Goal: Find specific page/section: Find specific page/section

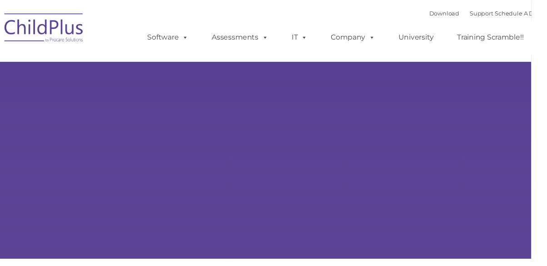
type input ""
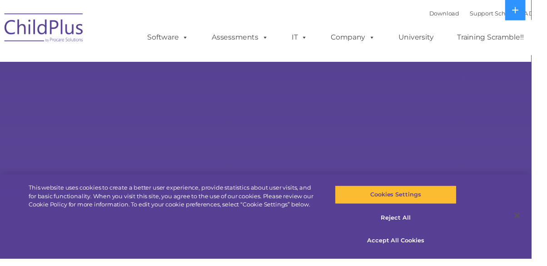
select select "MEDIUM"
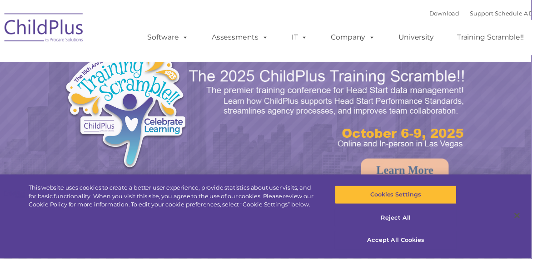
select select "MEDIUM"
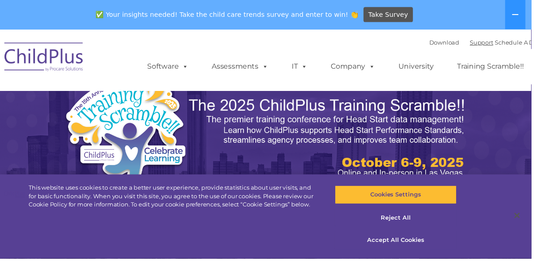
click at [483, 45] on link "Support" at bounding box center [495, 43] width 24 height 7
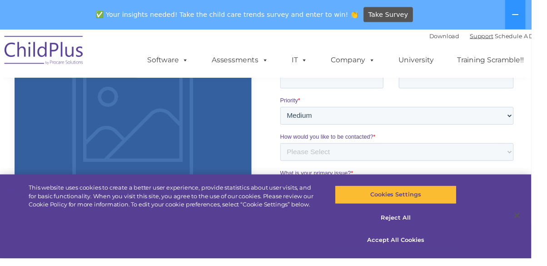
scroll to position [734, 0]
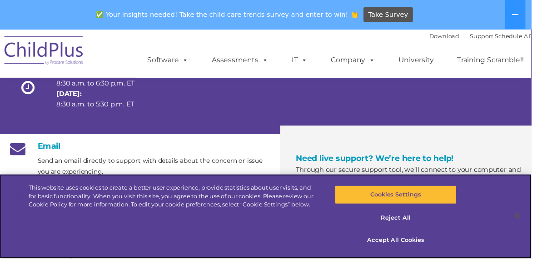
scroll to position [104, 0]
